Goal: Information Seeking & Learning: Understand process/instructions

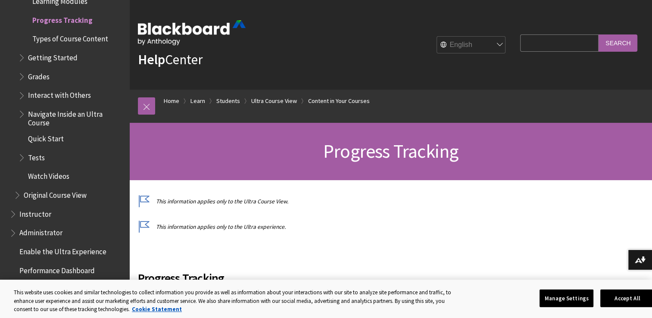
click at [41, 59] on span "Getting Started" at bounding box center [53, 56] width 50 height 12
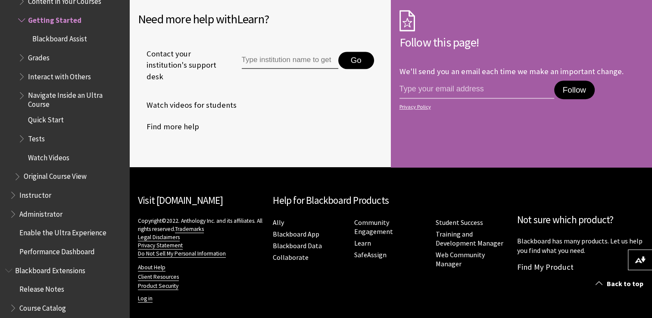
scroll to position [524, 0]
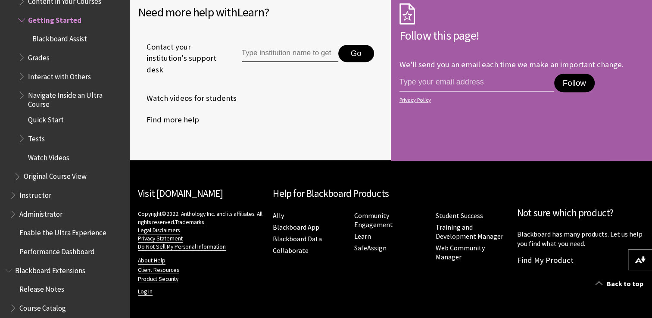
click at [39, 56] on span "Grades" at bounding box center [39, 56] width 22 height 12
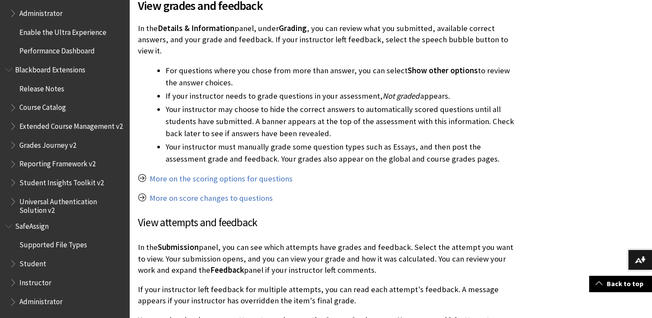
scroll to position [906, 0]
